Goal: Information Seeking & Learning: Find specific fact

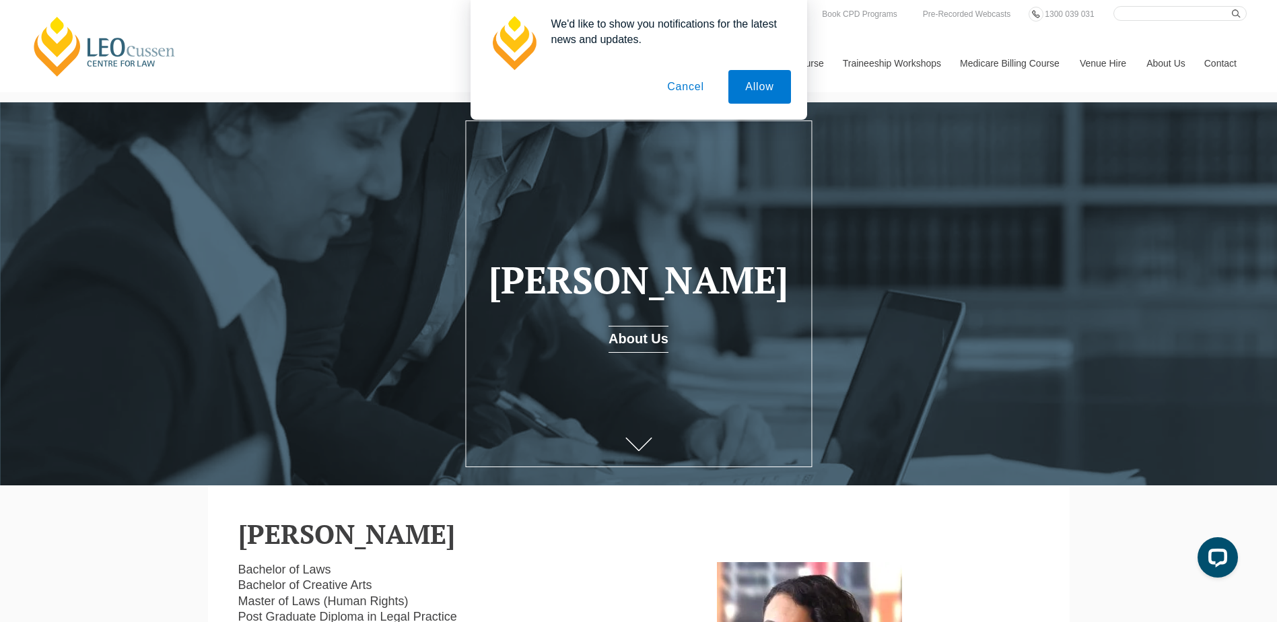
click at [684, 86] on button "Cancel" at bounding box center [685, 87] width 71 height 34
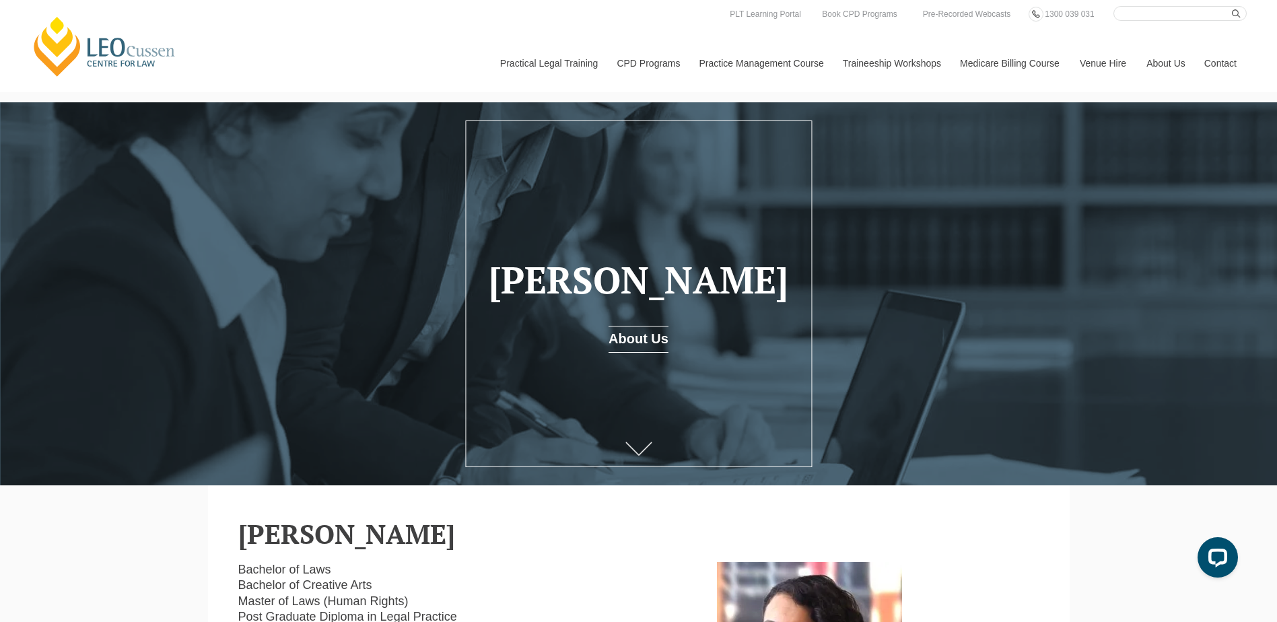
click at [642, 444] on link at bounding box center [639, 450] width 54 height 44
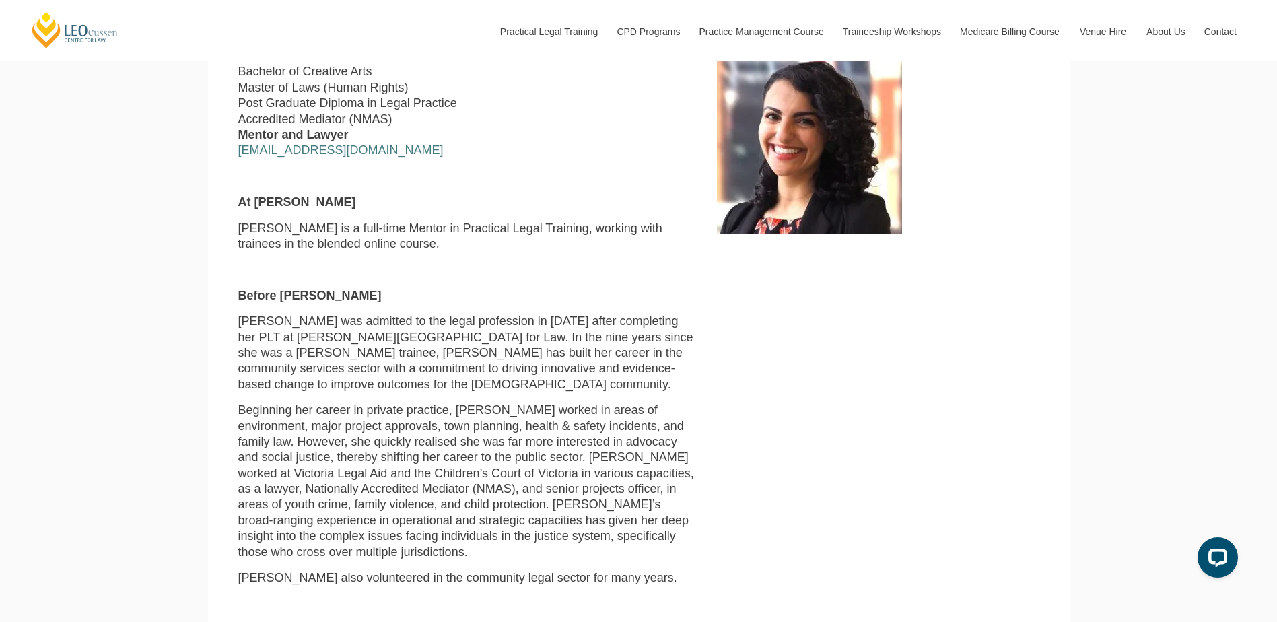
scroll to position [516, 0]
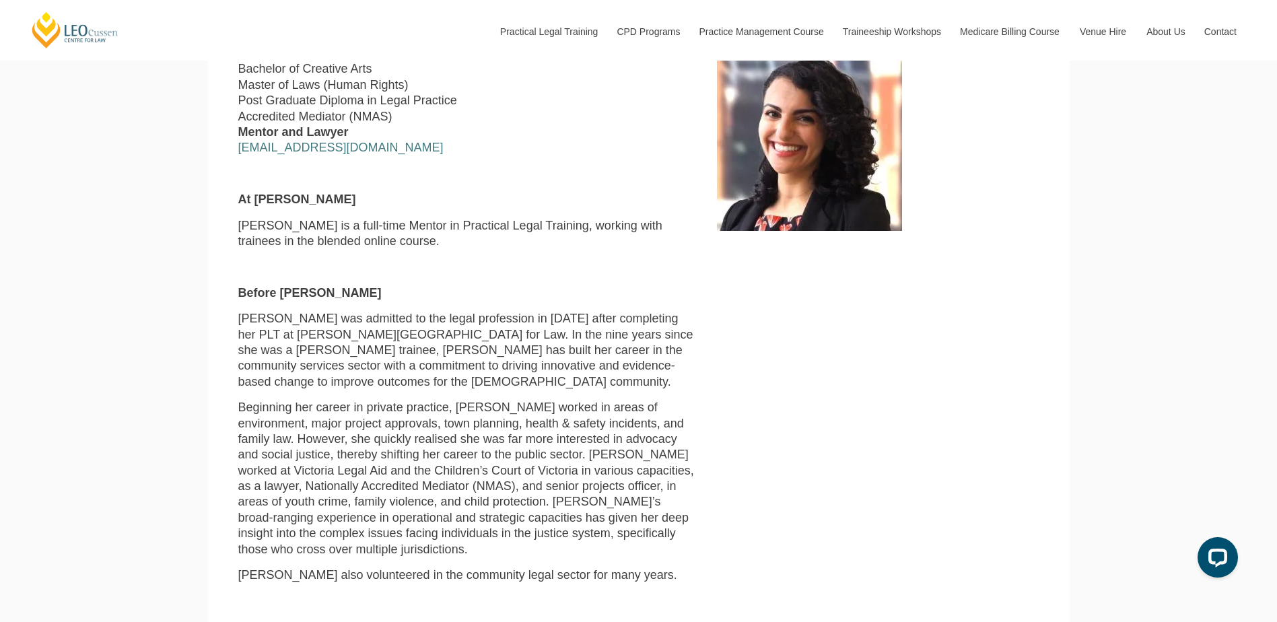
click at [1277, 206] on div "Leo Cussen Centre for Law Search here Practical Legal Training Our Practical Le…" at bounding box center [638, 631] width 1277 height 2294
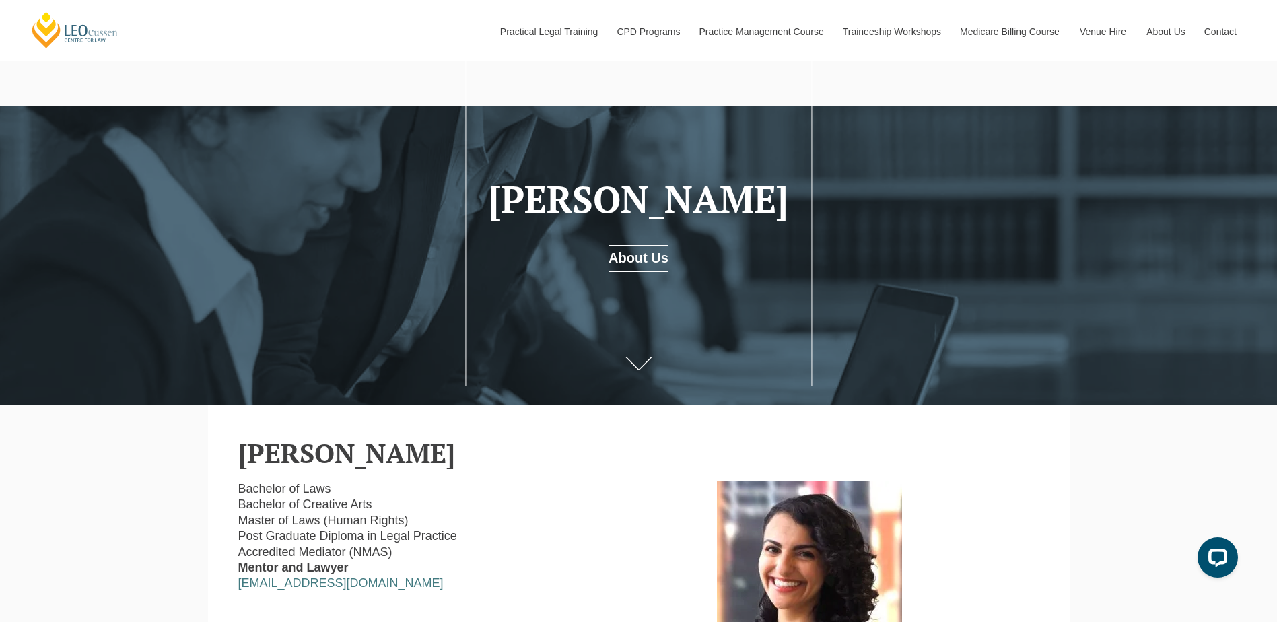
scroll to position [0, 0]
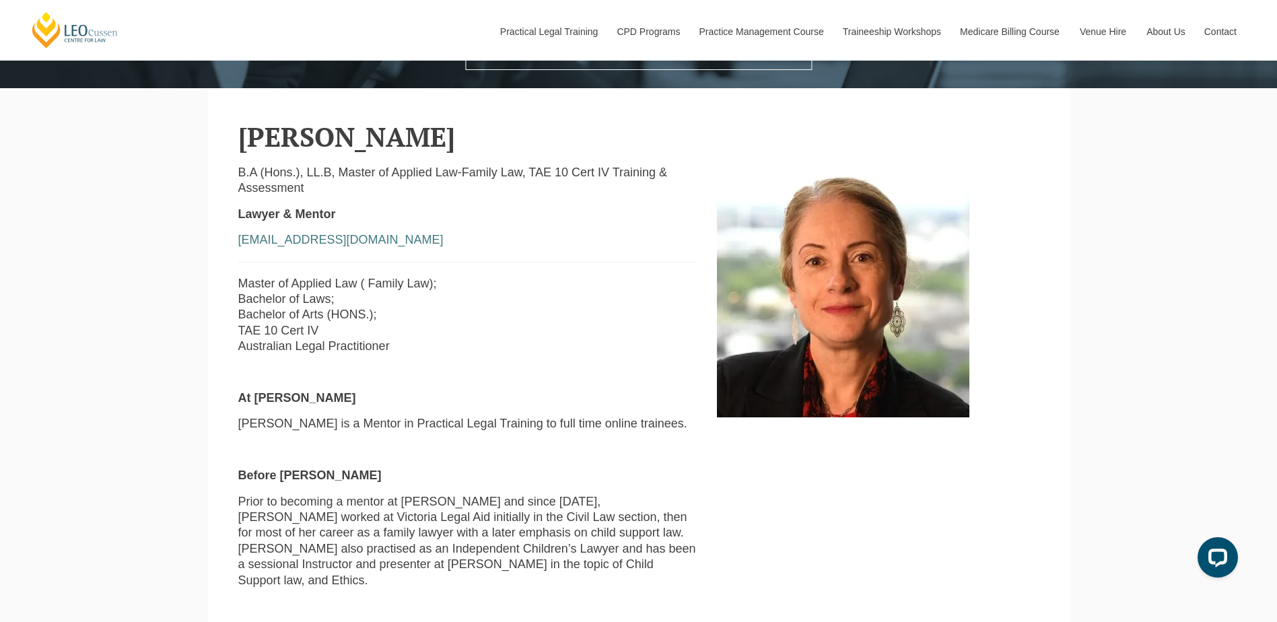
scroll to position [393, 0]
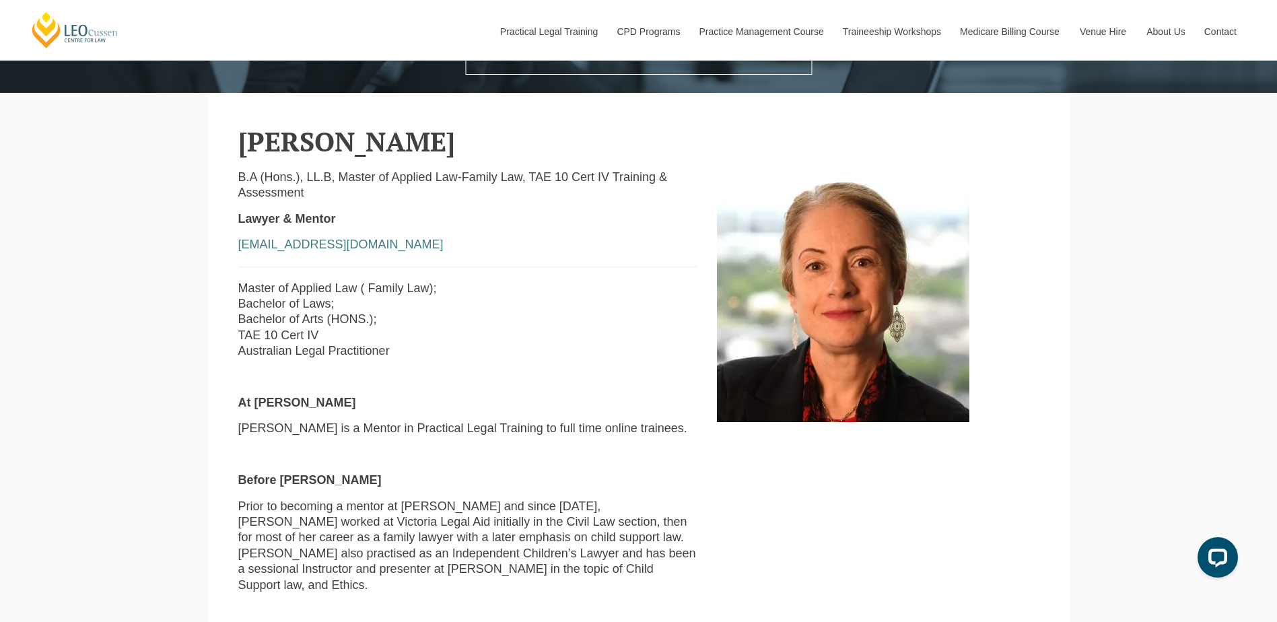
drag, startPoint x: 1274, startPoint y: 292, endPoint x: 1275, endPoint y: 266, distance: 26.3
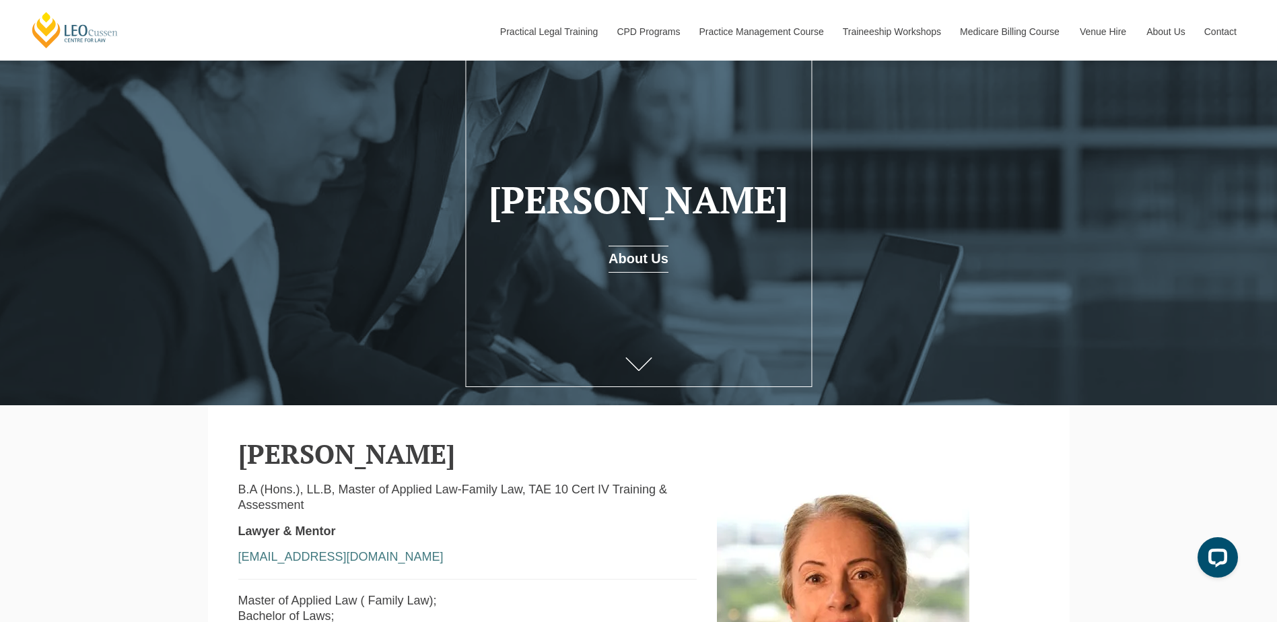
scroll to position [0, 0]
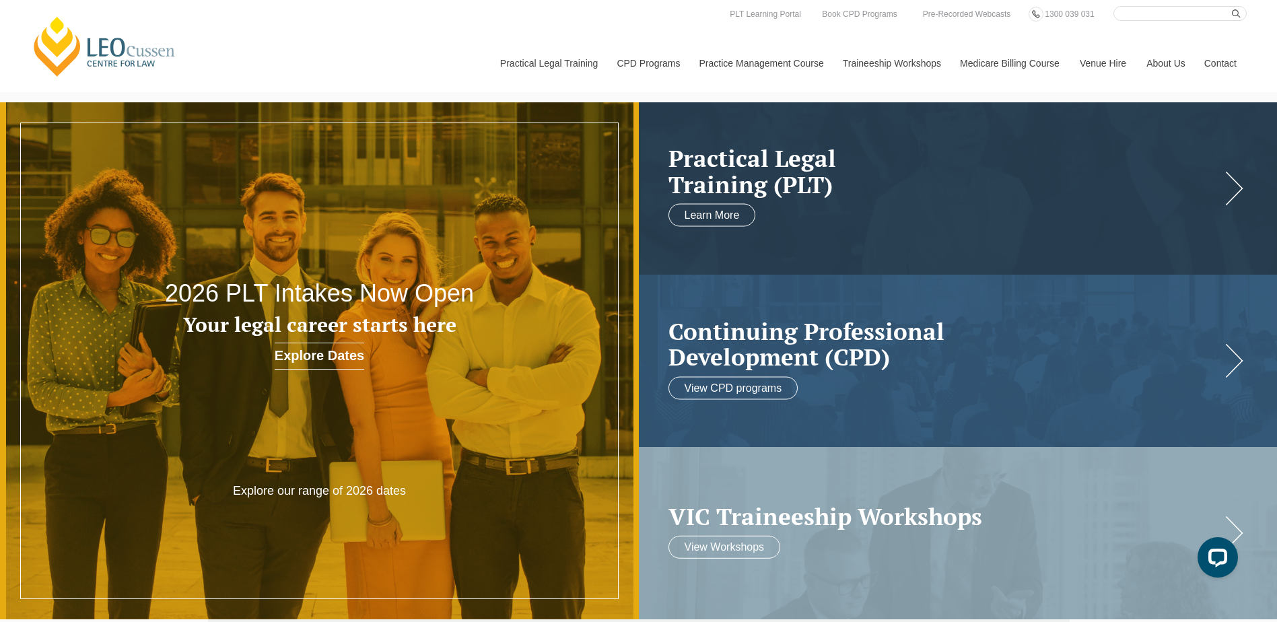
click at [1135, 15] on input "Search here" at bounding box center [1180, 13] width 133 height 15
type input "[PERSON_NAME]"
click at [1232, 6] on button "submit" at bounding box center [1239, 13] width 15 height 15
drag, startPoint x: 1175, startPoint y: 15, endPoint x: 955, endPoint y: 18, distance: 220.2
click at [30, 6] on div "lee stapleton Search here Practical Legal Training Our Practical Legal Training…" at bounding box center [30, 6] width 0 height 0
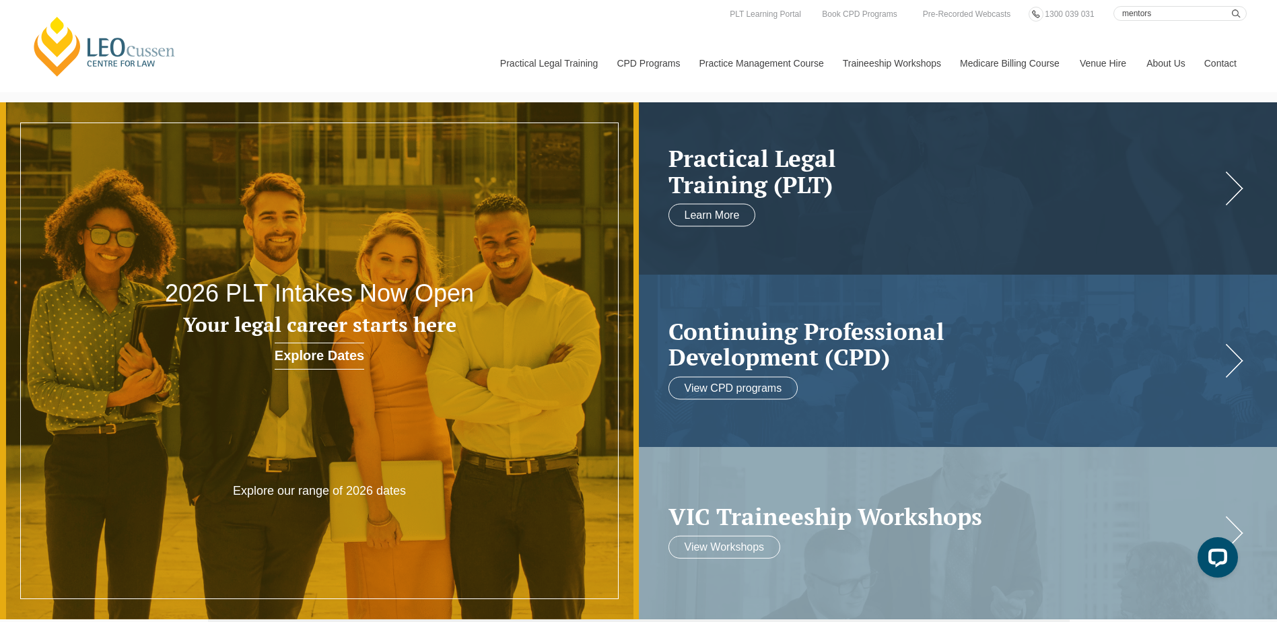
type input "mentors"
click at [1232, 6] on button "submit" at bounding box center [1239, 13] width 15 height 15
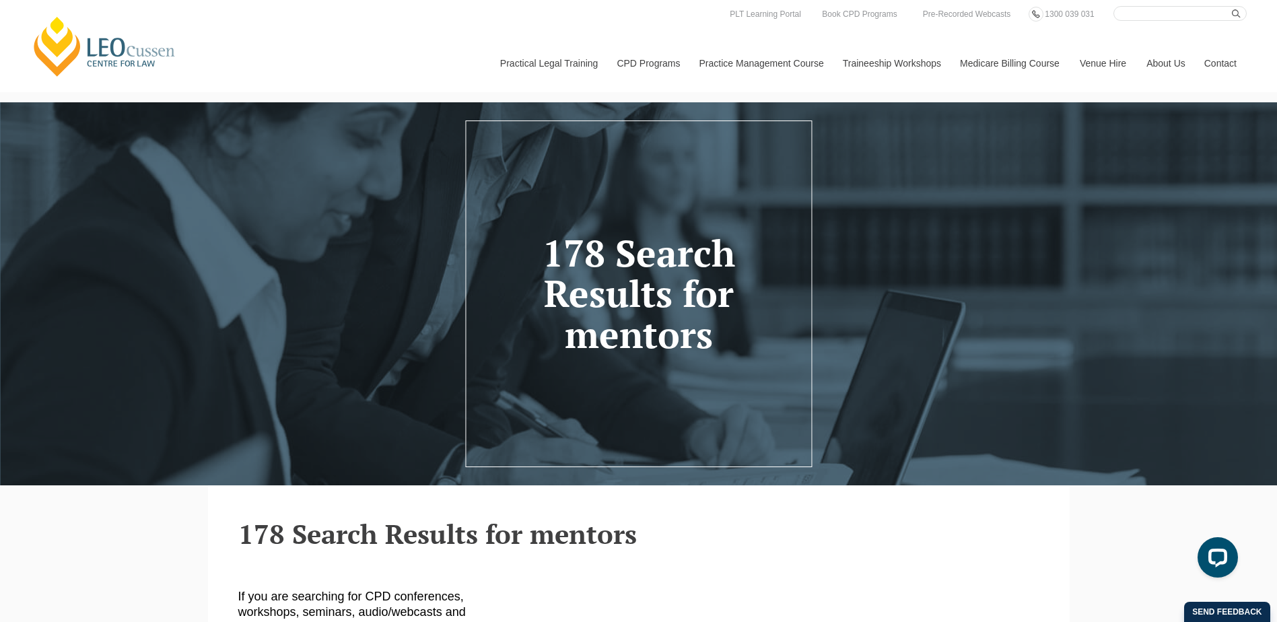
click at [1167, 11] on input "Search here" at bounding box center [1180, 13] width 133 height 15
type input "[PERSON_NAME]"
click at [1232, 6] on button "submit" at bounding box center [1239, 13] width 15 height 15
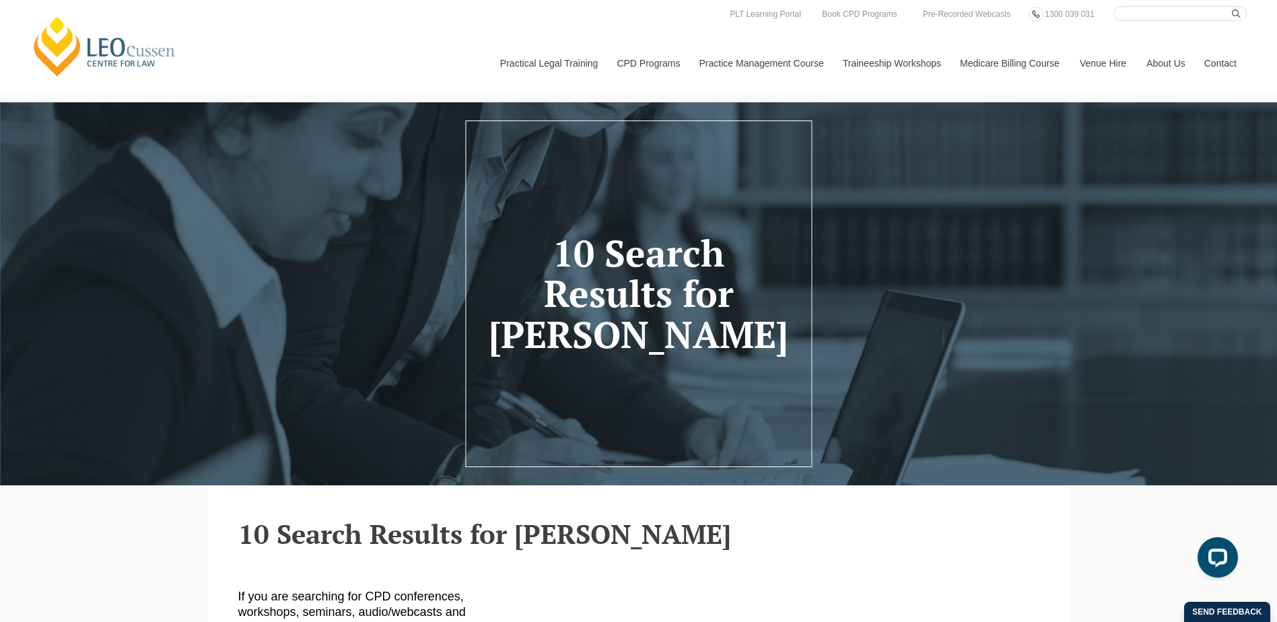
click at [630, 285] on h1 "10 Search Results for [PERSON_NAME]" at bounding box center [638, 294] width 306 height 123
click at [415, 547] on h2 "10 Search Results for [PERSON_NAME]" at bounding box center [638, 534] width 801 height 30
